Goal: Check status: Check status

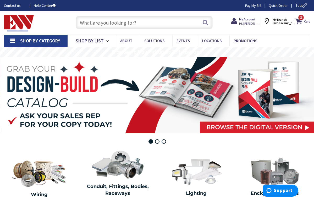
click at [54, 40] on span "Shop By Category" at bounding box center [40, 41] width 40 height 6
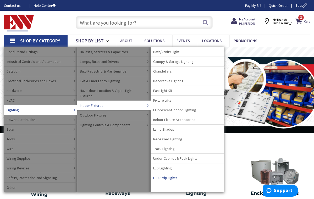
click at [165, 179] on span "LED Strip Lights" at bounding box center [165, 177] width 24 height 5
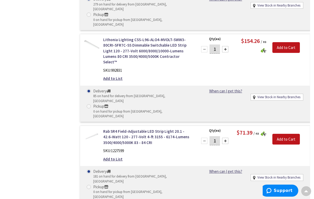
scroll to position [562, 0]
click at [150, 128] on link "Rab SR4 Field-Adjustable LED Strip Light 20.1 - 42.6-Watt 120 - 277-Volt 4-ft 3…" at bounding box center [147, 136] width 88 height 17
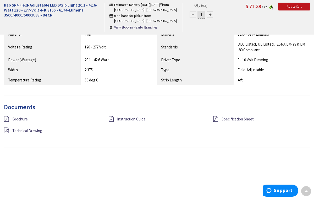
scroll to position [320, 0]
click at [130, 117] on span "Instruction Guide" at bounding box center [131, 118] width 29 height 5
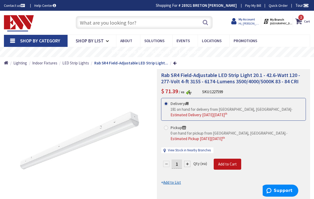
click at [250, 20] on strong "My Account" at bounding box center [246, 19] width 16 height 4
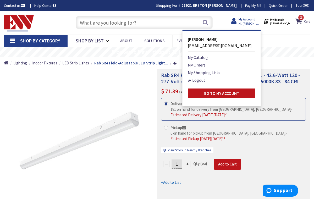
click at [252, 21] on strong "My Account" at bounding box center [246, 19] width 16 height 4
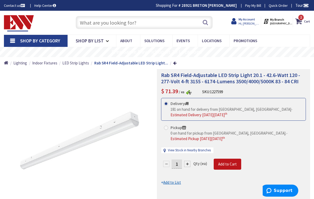
click at [251, 23] on span "Hi, [PERSON_NAME]" at bounding box center [249, 23] width 22 height 4
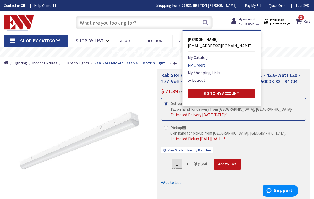
click at [198, 64] on link "My Orders" at bounding box center [197, 65] width 18 height 6
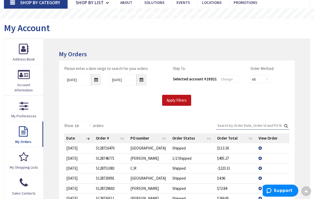
scroll to position [35, 0]
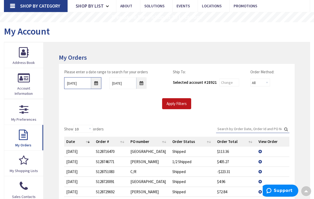
click at [97, 85] on input "9/3/2025" at bounding box center [82, 83] width 37 height 12
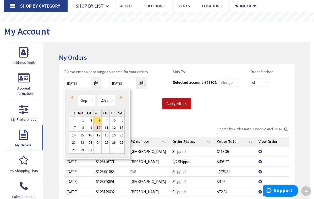
click at [74, 101] on div "Prev Next Jan Feb Mar Apr May Jun Jul Aug Sep Oct Nov Dec 1980 1981 1982 1983 1…" at bounding box center [96, 101] width 55 height 16
click at [73, 99] on link "Prev" at bounding box center [73, 97] width 7 height 7
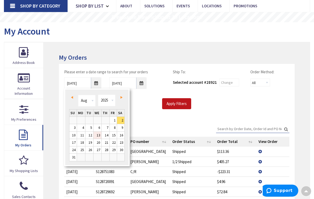
click at [96, 135] on link "13" at bounding box center [97, 135] width 8 height 7
type input "08/13/2025"
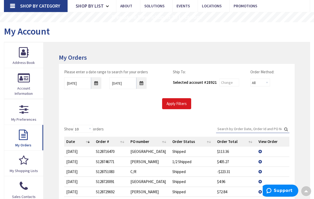
click at [183, 103] on input "Apply Filters" at bounding box center [176, 103] width 29 height 11
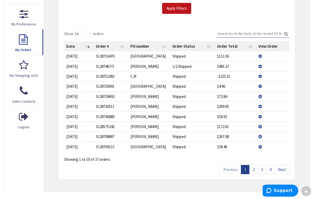
scroll to position [133, 0]
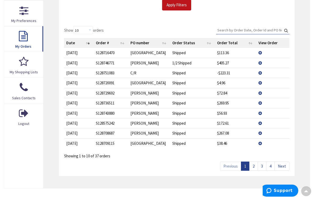
click at [255, 164] on link "2" at bounding box center [253, 165] width 9 height 9
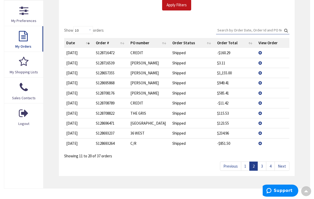
click at [262, 164] on link "3" at bounding box center [261, 165] width 9 height 9
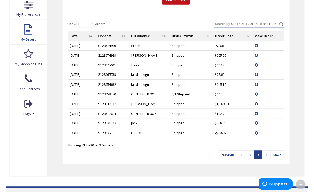
scroll to position [142, 0]
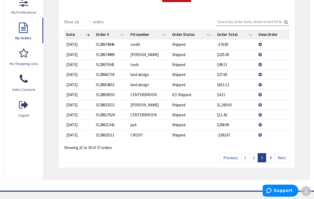
click at [272, 157] on link "4" at bounding box center [270, 157] width 9 height 9
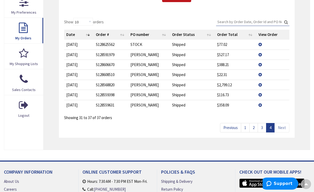
click at [259, 54] on td "View Details" at bounding box center [272, 54] width 33 height 10
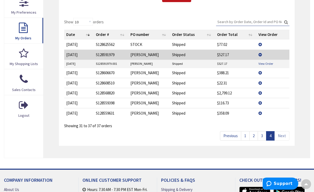
click at [264, 63] on link "View Order" at bounding box center [265, 63] width 15 height 4
click at [261, 54] on td "View Details" at bounding box center [272, 54] width 33 height 10
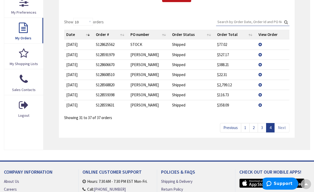
click at [261, 64] on td "View Details" at bounding box center [272, 64] width 33 height 10
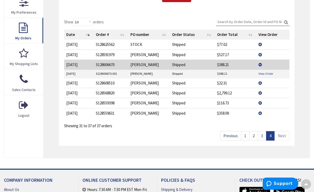
click at [262, 72] on link "View Order" at bounding box center [265, 73] width 15 height 4
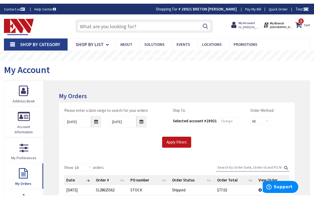
scroll to position [0, 0]
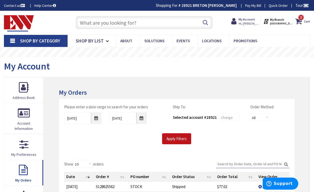
click at [104, 20] on input "text" at bounding box center [144, 22] width 137 height 13
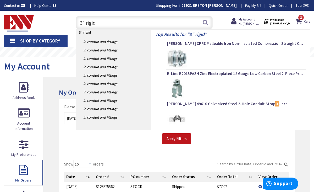
click at [86, 23] on input "3" rigid" at bounding box center [144, 22] width 137 height 13
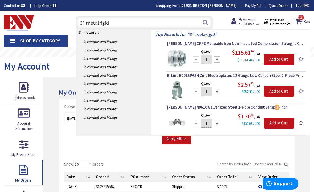
type input "3" metal rigid"
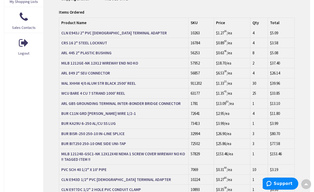
scroll to position [203, 0]
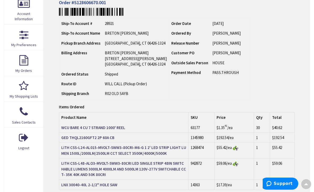
scroll to position [109, 0]
